Goal: Task Accomplishment & Management: Manage account settings

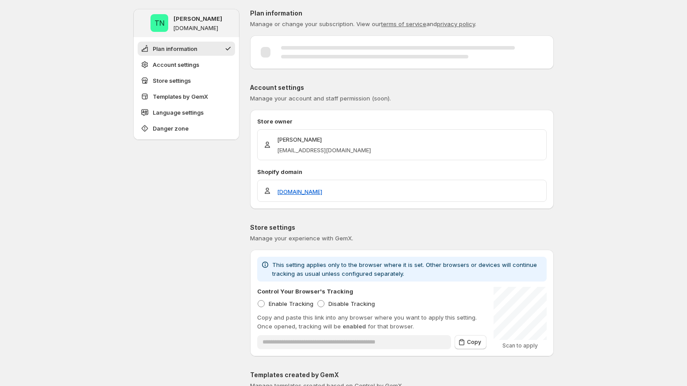
click at [187, 127] on span "Danger zone" at bounding box center [171, 128] width 36 height 9
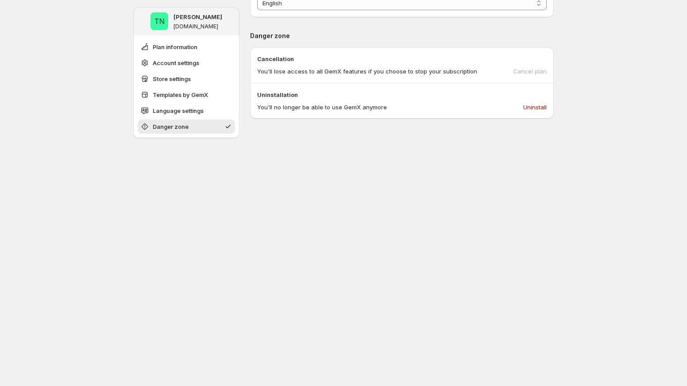
scroll to position [724, 0]
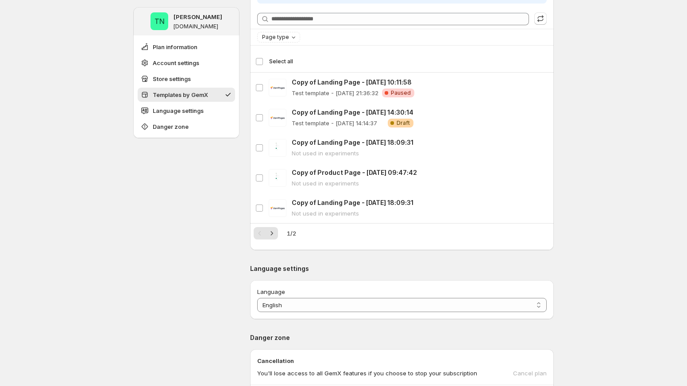
scroll to position [751, 0]
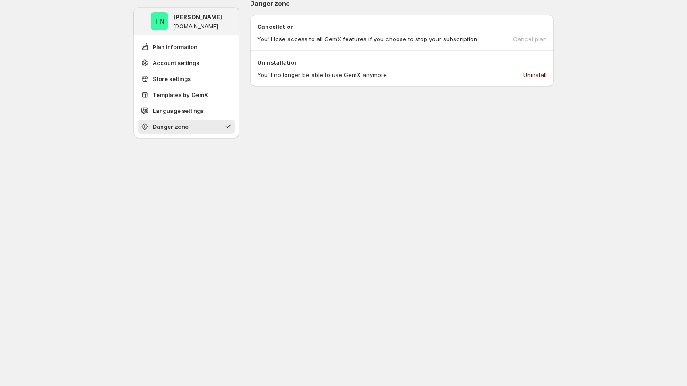
click at [540, 72] on span "Uninstall" at bounding box center [534, 74] width 23 height 9
drag, startPoint x: 281, startPoint y: 76, endPoint x: 396, endPoint y: 76, distance: 115.1
click at [395, 76] on div "You'll no longer be able to use GemX anymore Uninstall" at bounding box center [401, 74] width 289 height 9
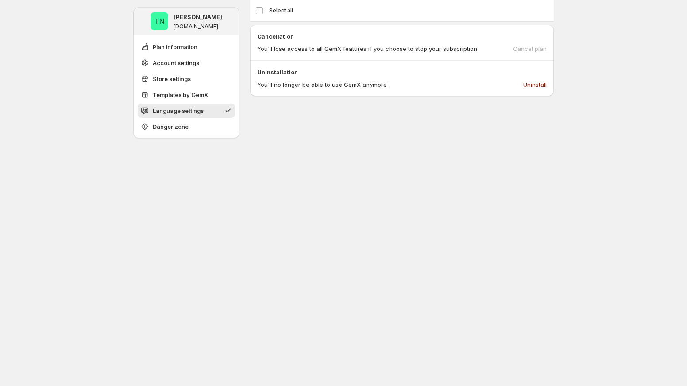
scroll to position [751, 0]
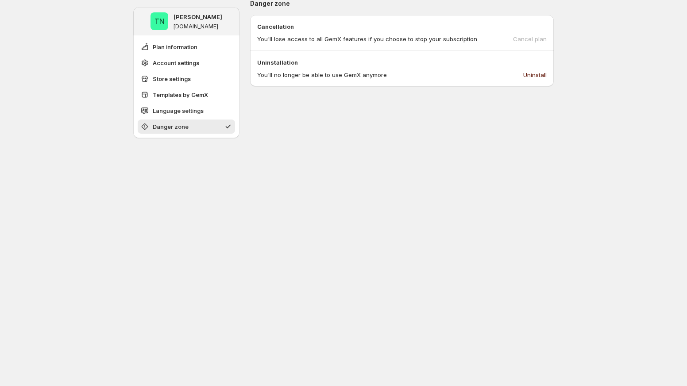
click at [536, 72] on span "Uninstall" at bounding box center [534, 74] width 23 height 9
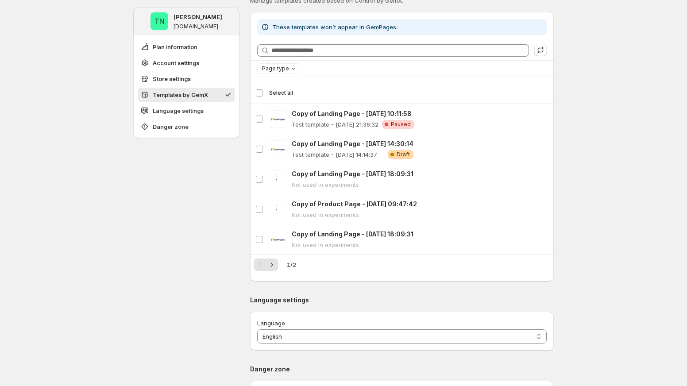
scroll to position [380, 0]
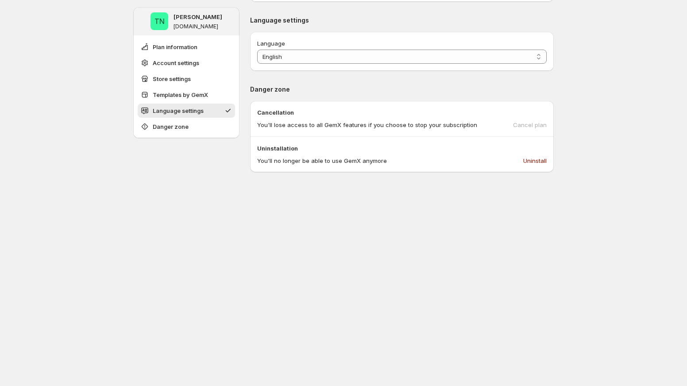
scroll to position [664, 0]
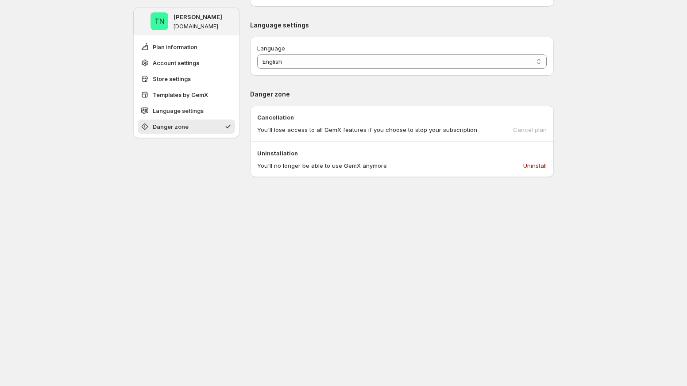
scroll to position [584, 0]
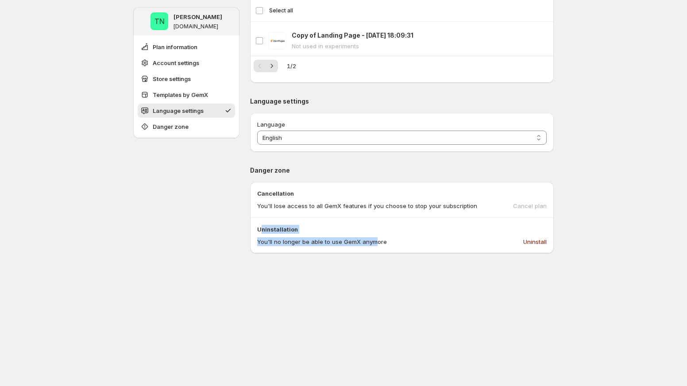
drag, startPoint x: 262, startPoint y: 226, endPoint x: 374, endPoint y: 244, distance: 113.5
click at [373, 244] on div "Uninstallation You'll no longer be able to use GemX anymore Uninstall" at bounding box center [401, 235] width 289 height 21
click at [405, 236] on div "Uninstallation You'll no longer be able to use GemX anymore Uninstall" at bounding box center [401, 235] width 289 height 21
